Goal: Information Seeking & Learning: Find contact information

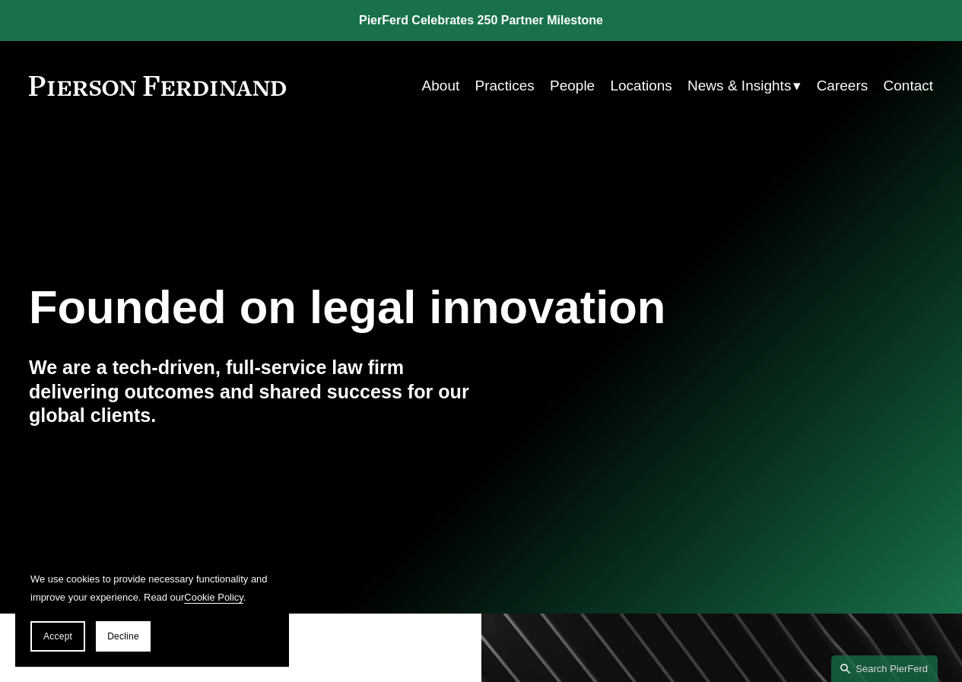
click at [634, 78] on link "Locations" at bounding box center [641, 85] width 62 height 29
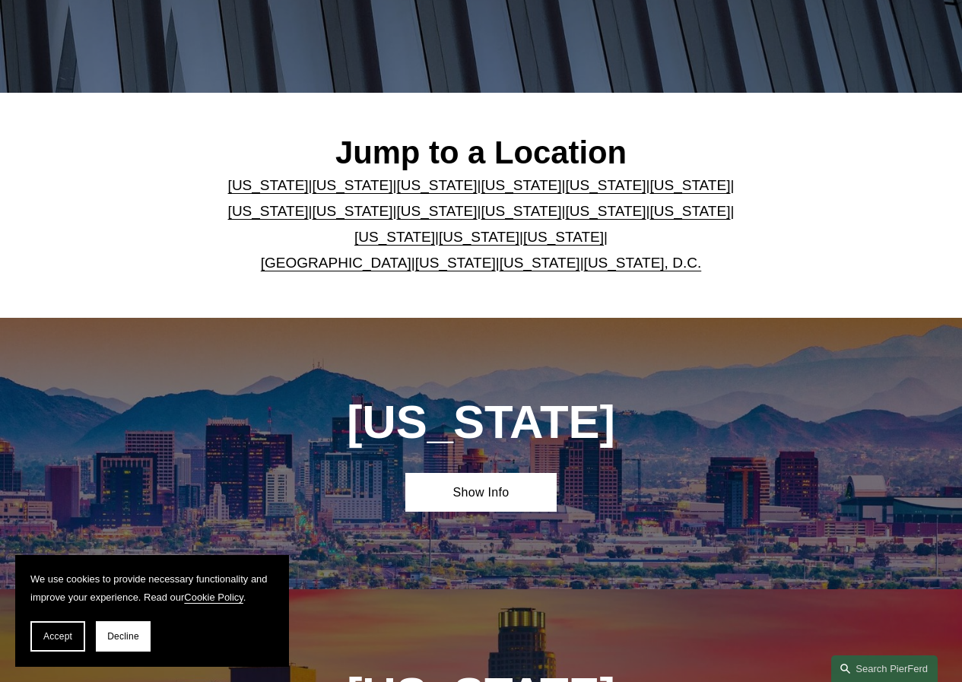
scroll to position [304, 0]
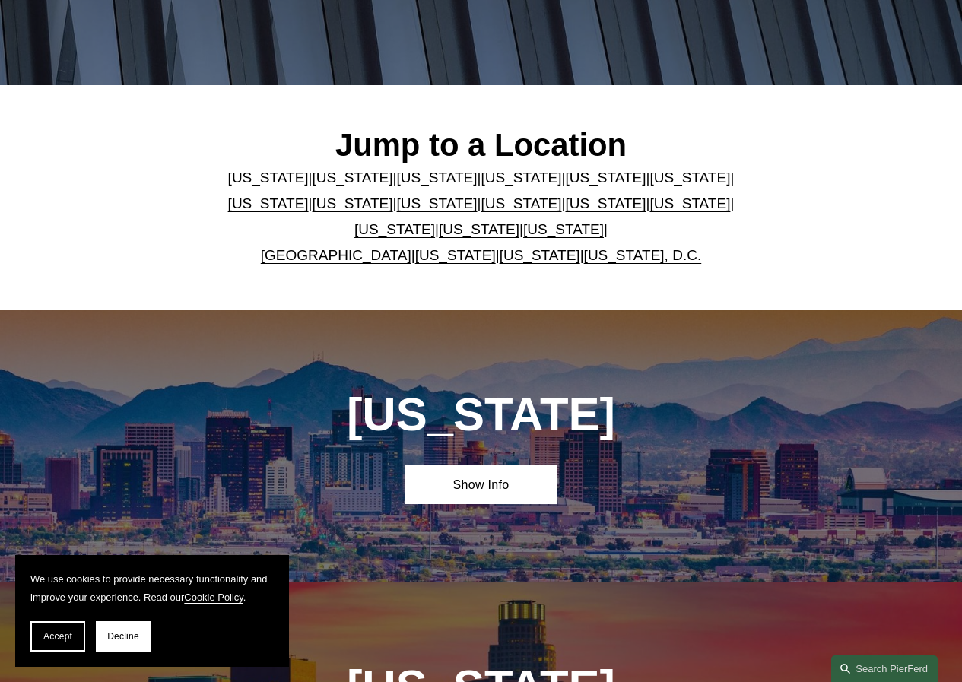
click at [565, 179] on link "[US_STATE]" at bounding box center [605, 178] width 81 height 16
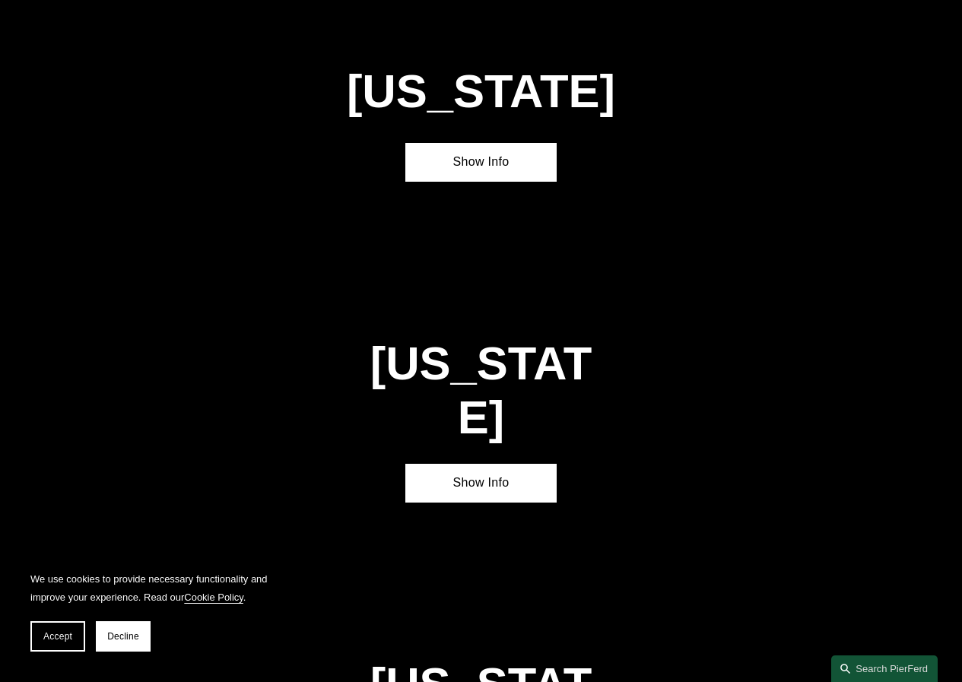
scroll to position [1718, 0]
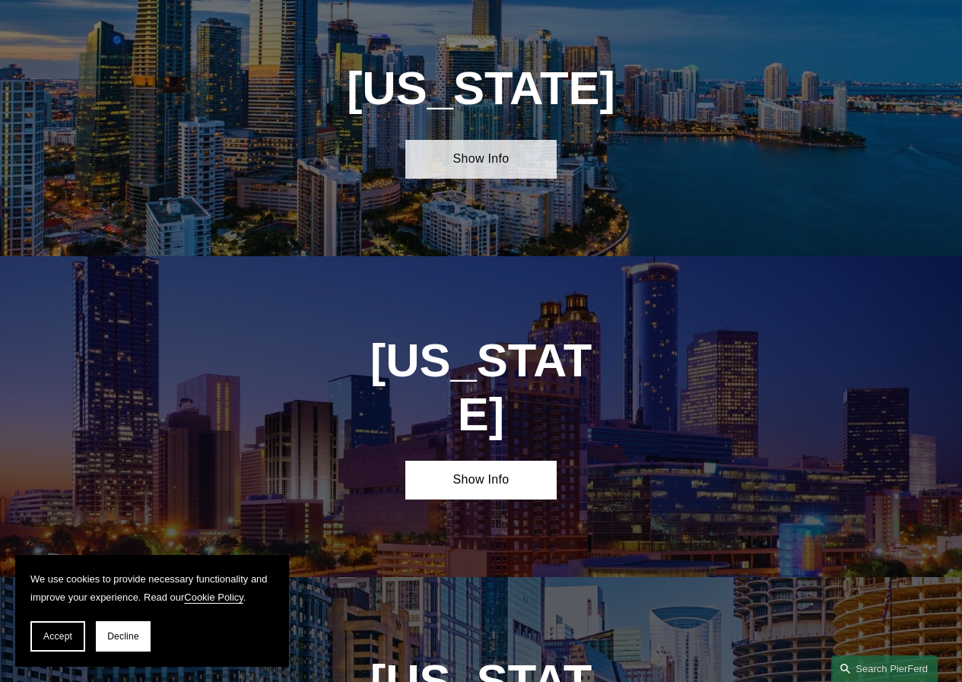
click at [461, 174] on link "Show Info" at bounding box center [480, 159] width 151 height 39
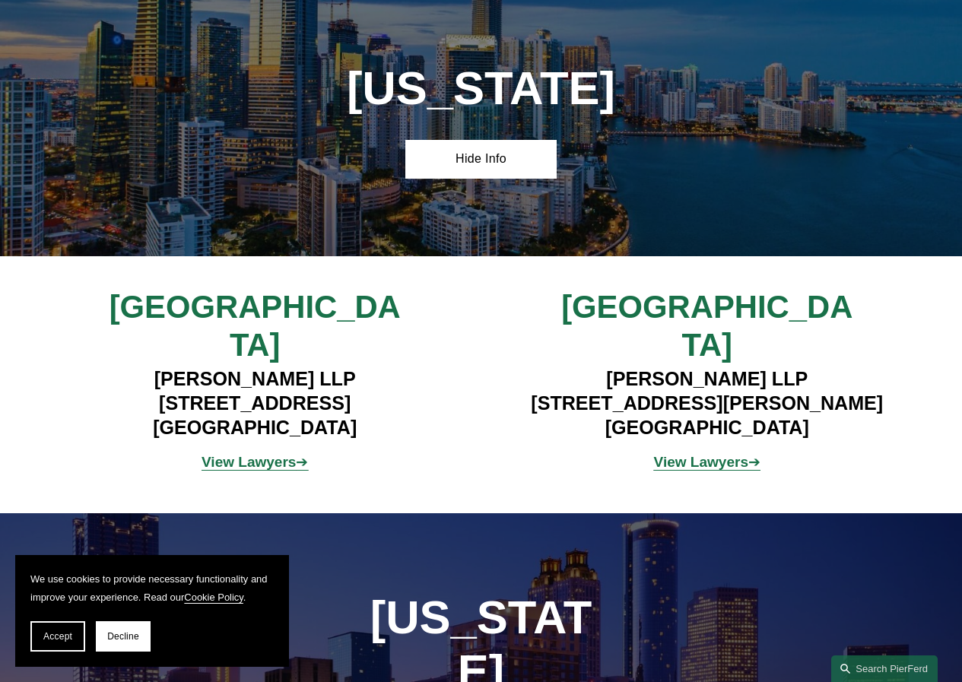
click at [231, 454] on strong "View Lawyers" at bounding box center [248, 462] width 94 height 16
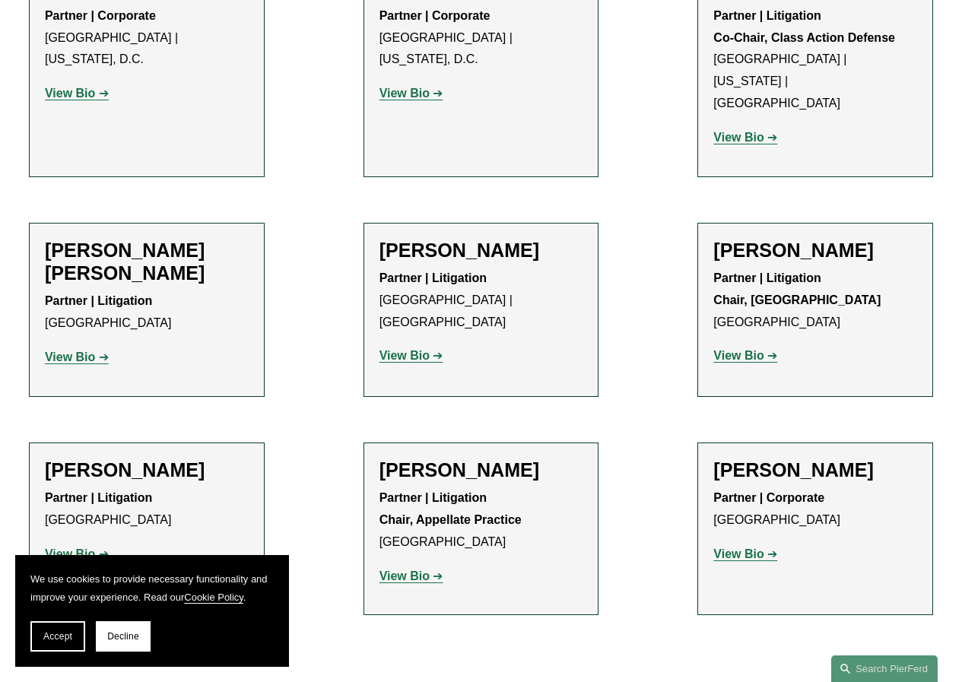
scroll to position [1292, 0]
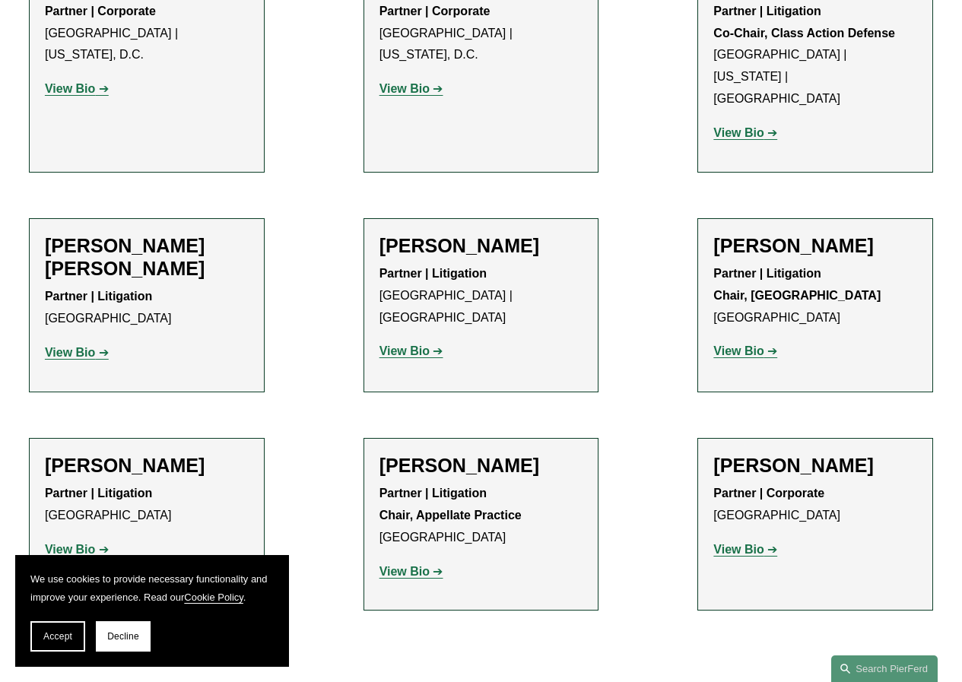
click at [78, 346] on strong "View Bio" at bounding box center [70, 352] width 50 height 13
click at [389, 565] on strong "View Bio" at bounding box center [404, 571] width 50 height 13
click at [726, 543] on strong "View Bio" at bounding box center [738, 549] width 50 height 13
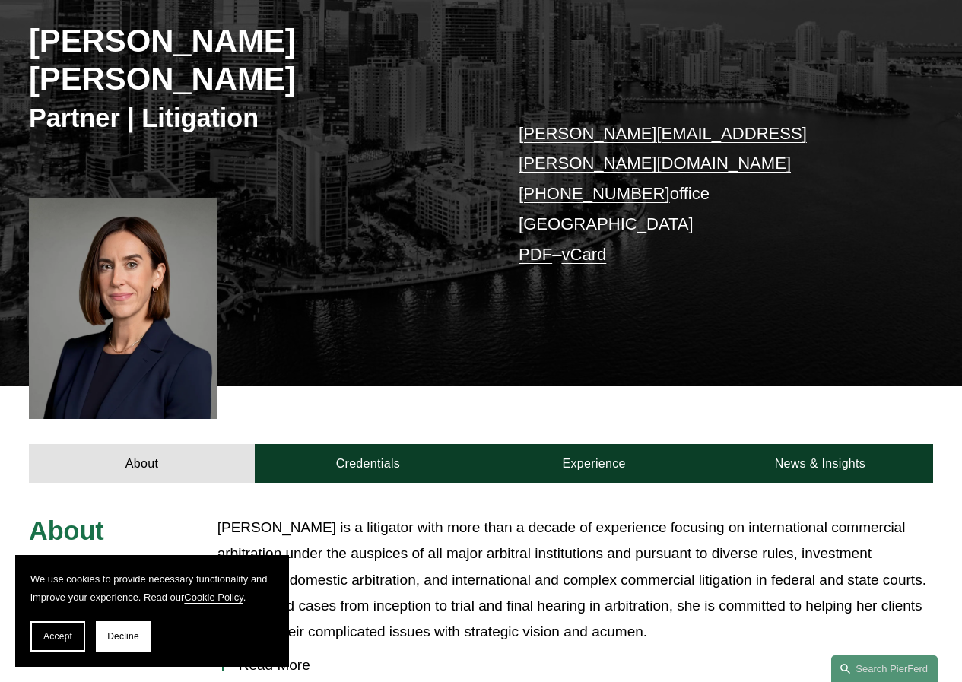
scroll to position [456, 0]
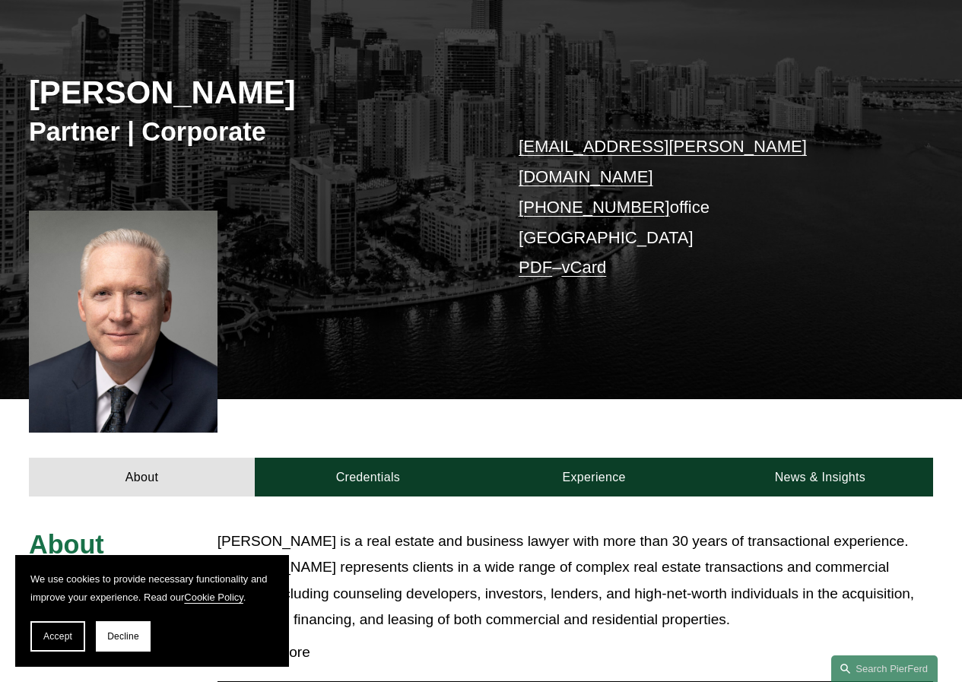
scroll to position [380, 0]
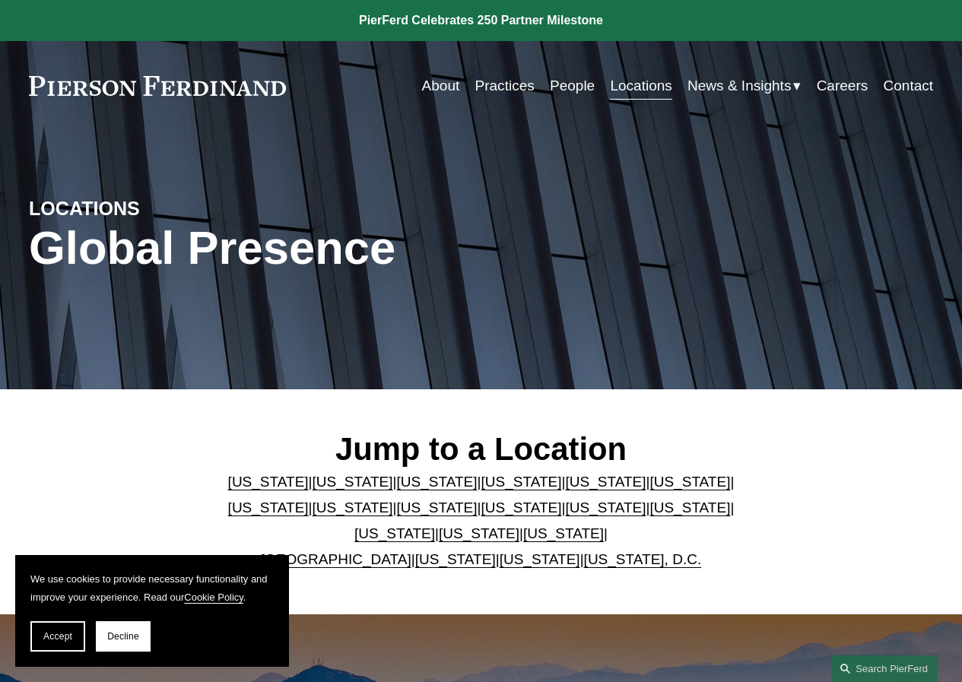
click at [397, 512] on link "[US_STATE]" at bounding box center [437, 507] width 81 height 16
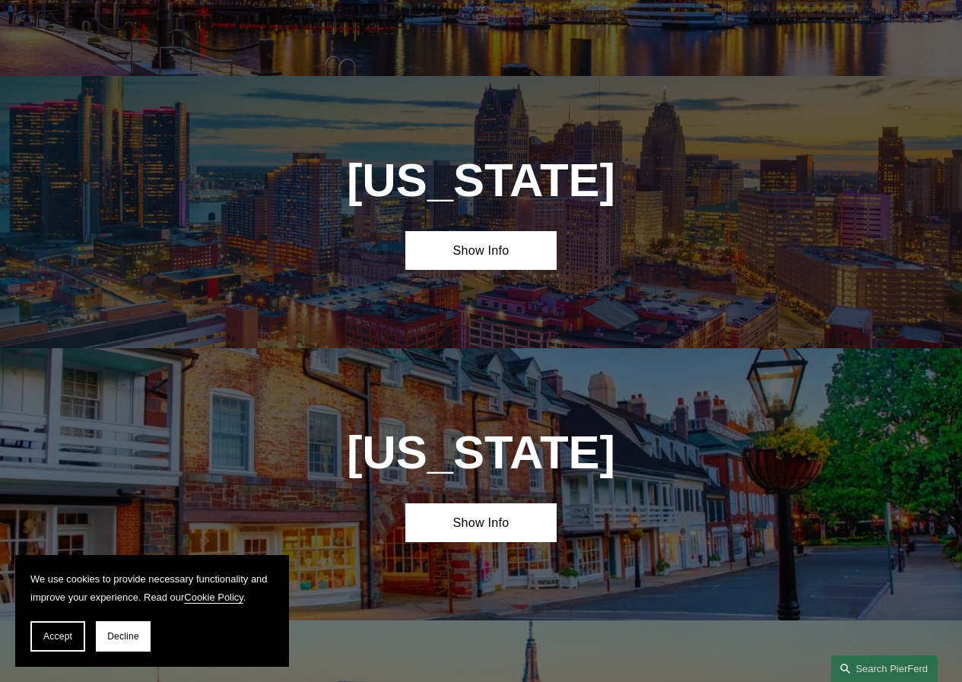
scroll to position [2819, 0]
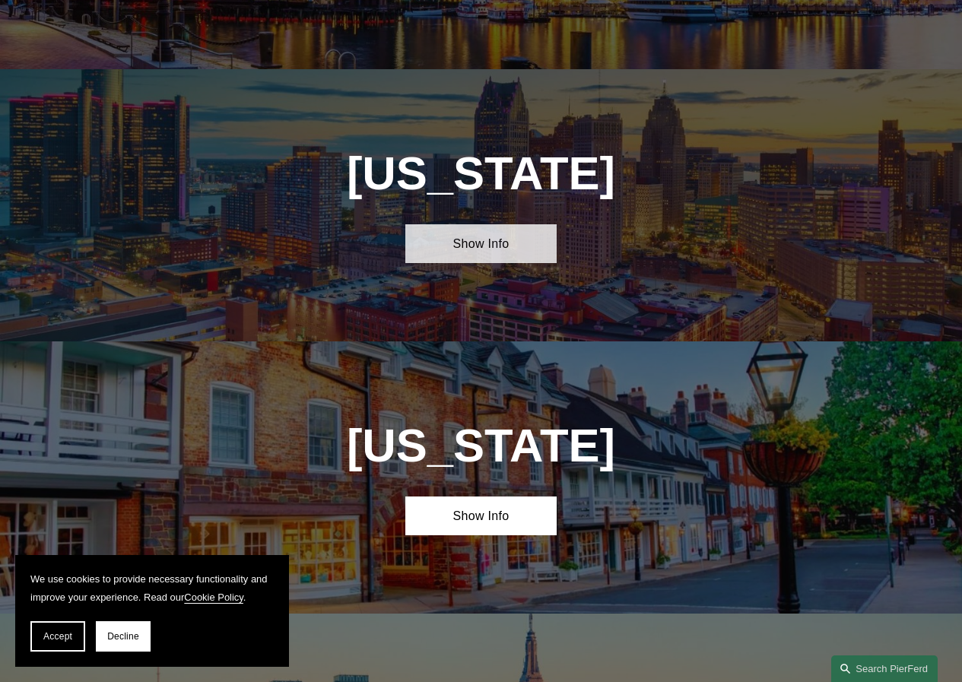
click at [468, 224] on link "Show Info" at bounding box center [480, 243] width 151 height 39
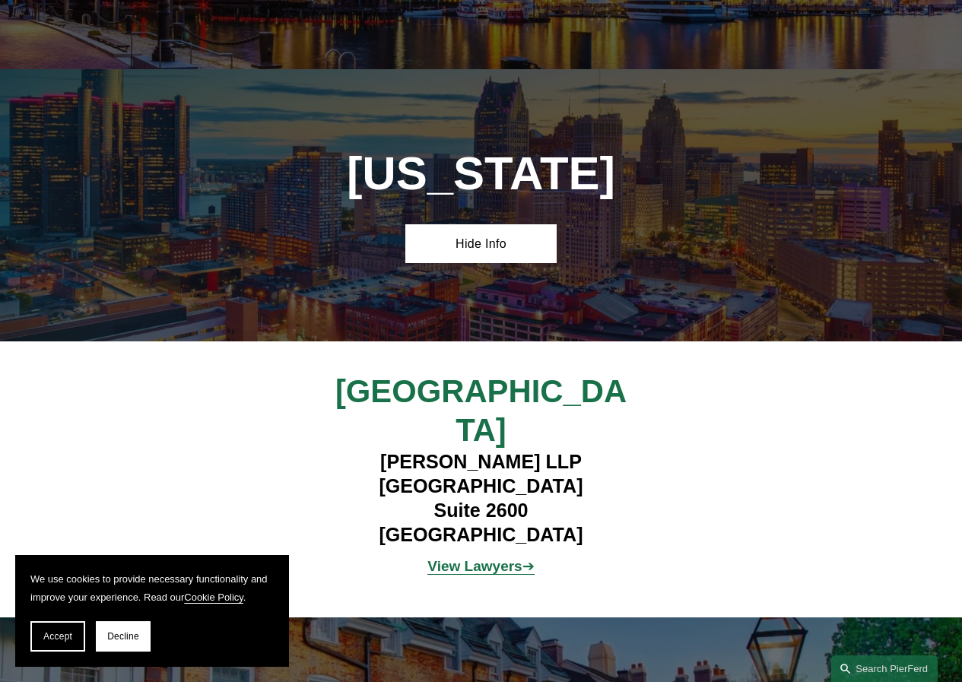
click at [490, 558] on strong "View Lawyers" at bounding box center [474, 566] width 94 height 16
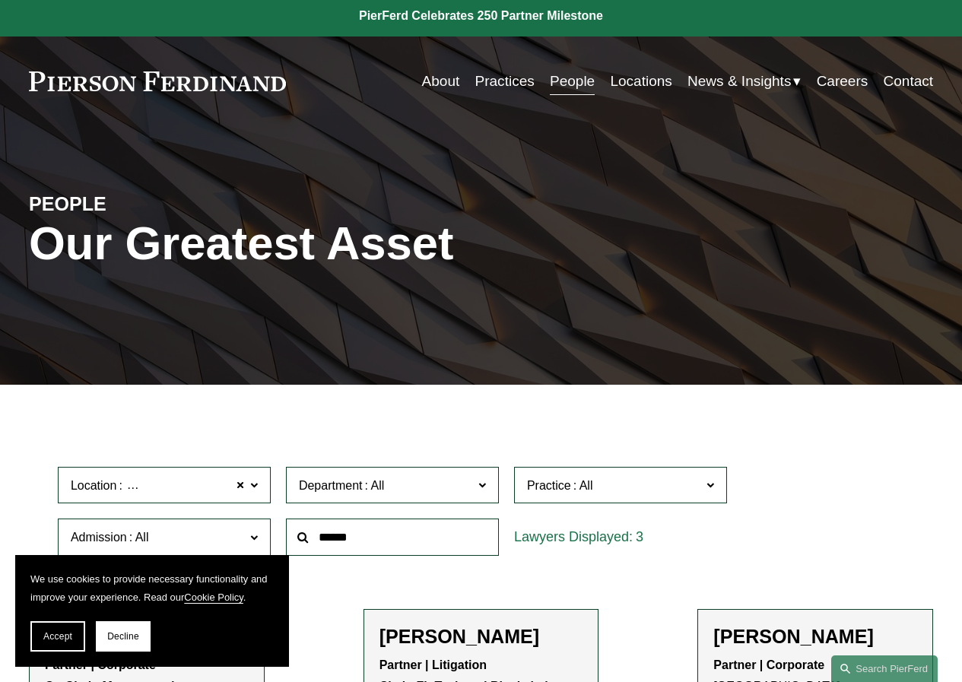
scroll to position [304, 0]
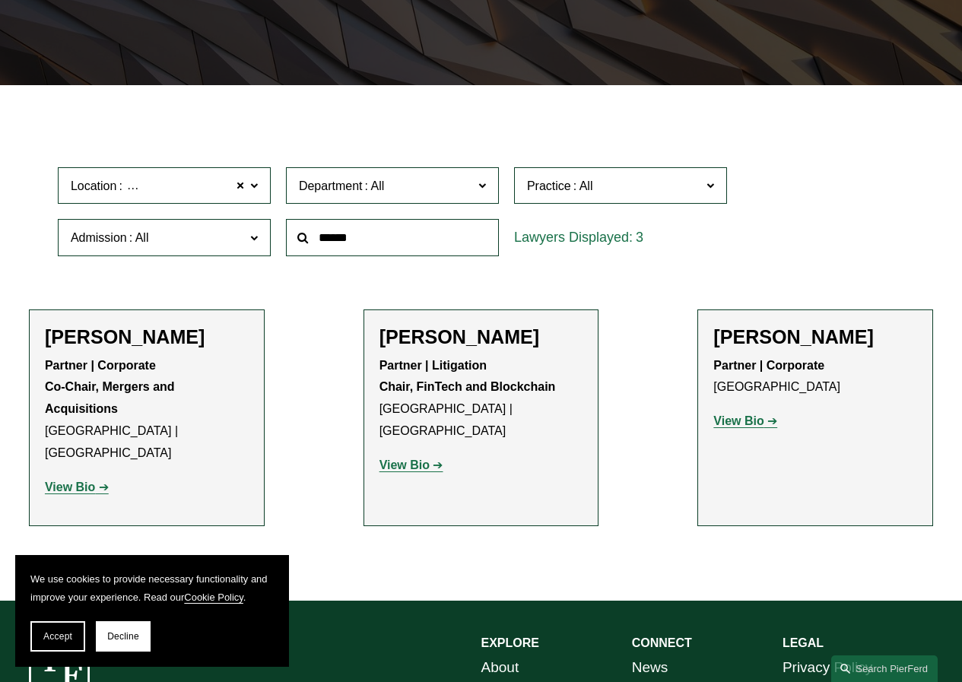
click at [411, 458] on strong "View Bio" at bounding box center [404, 464] width 50 height 13
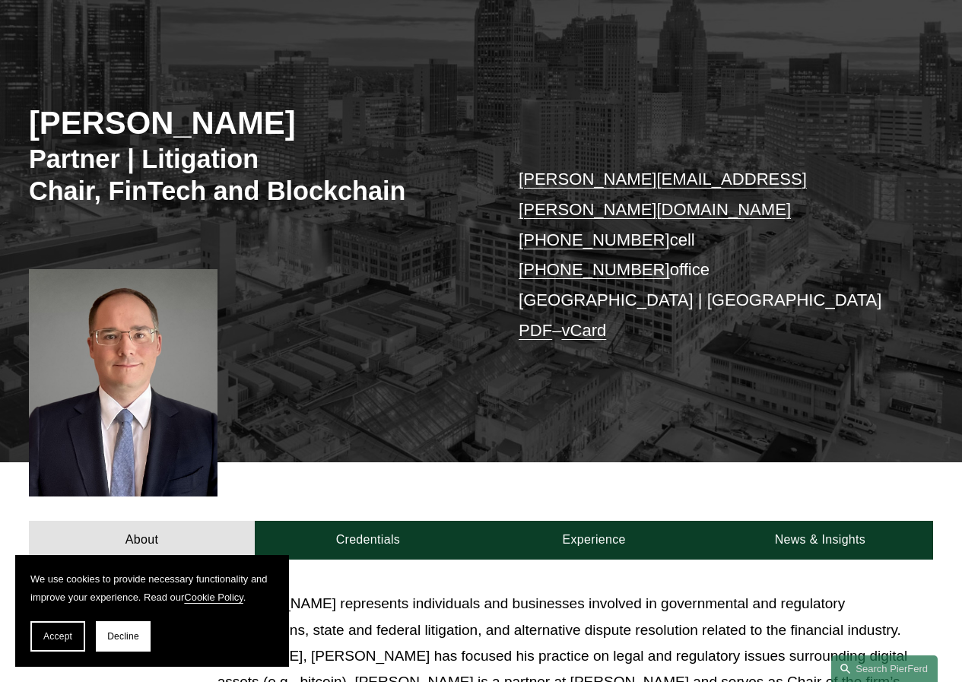
scroll to position [228, 0]
